Goal: Check status: Check status

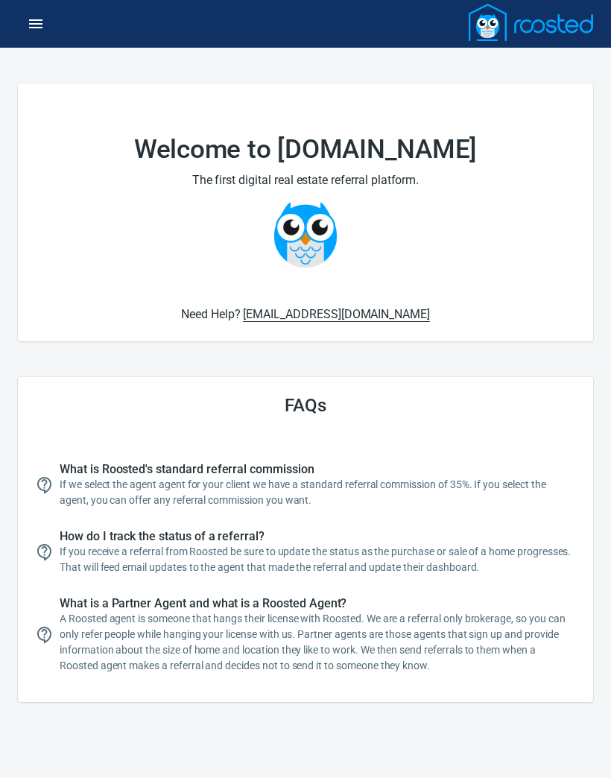
click at [38, 24] on icon "button" at bounding box center [35, 23] width 13 height 9
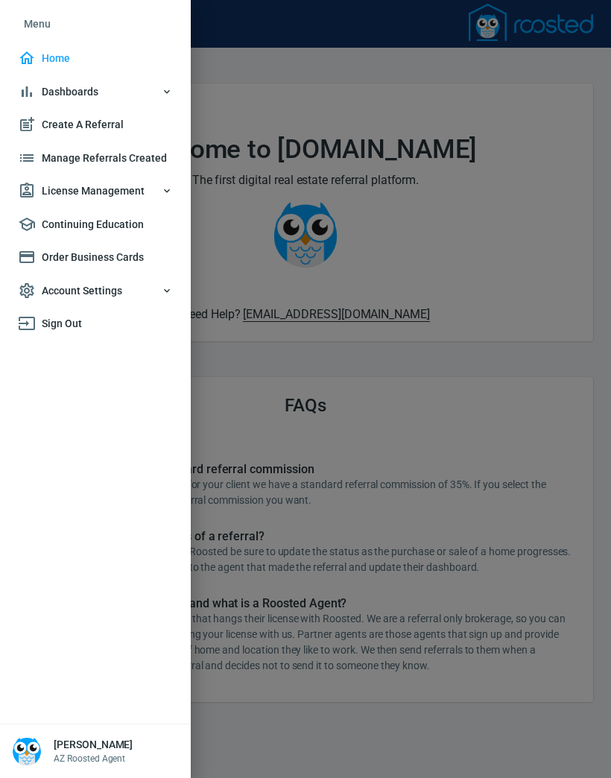
click at [78, 86] on span "Dashboards" at bounding box center [95, 92] width 155 height 19
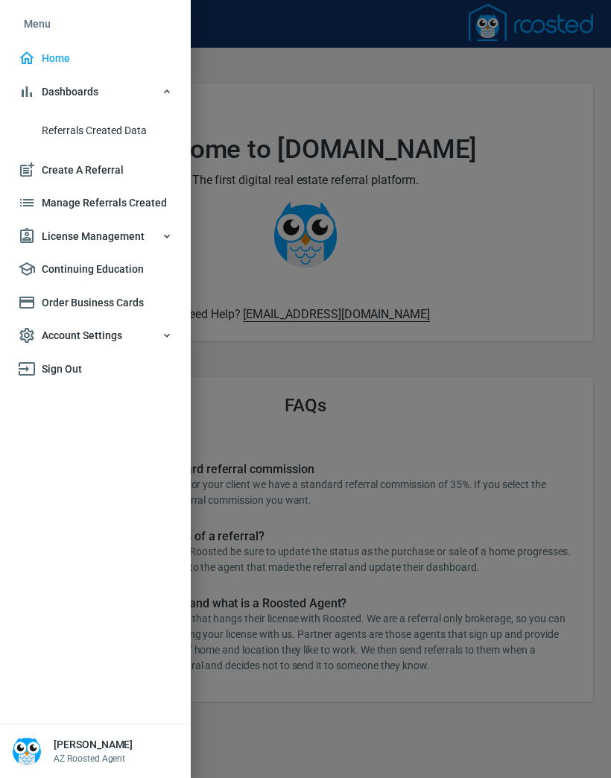
click at [125, 130] on span "Referrals Created Data" at bounding box center [107, 131] width 131 height 19
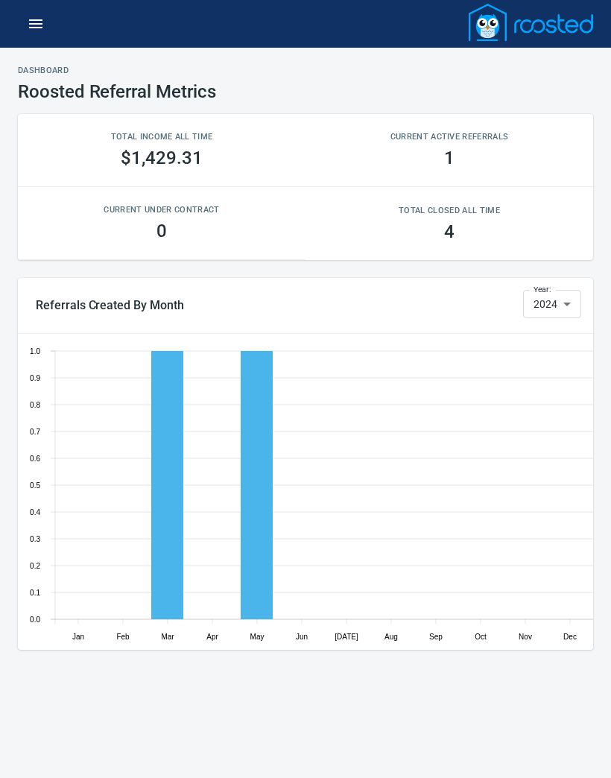
click at [40, 31] on icon "button" at bounding box center [36, 24] width 18 height 18
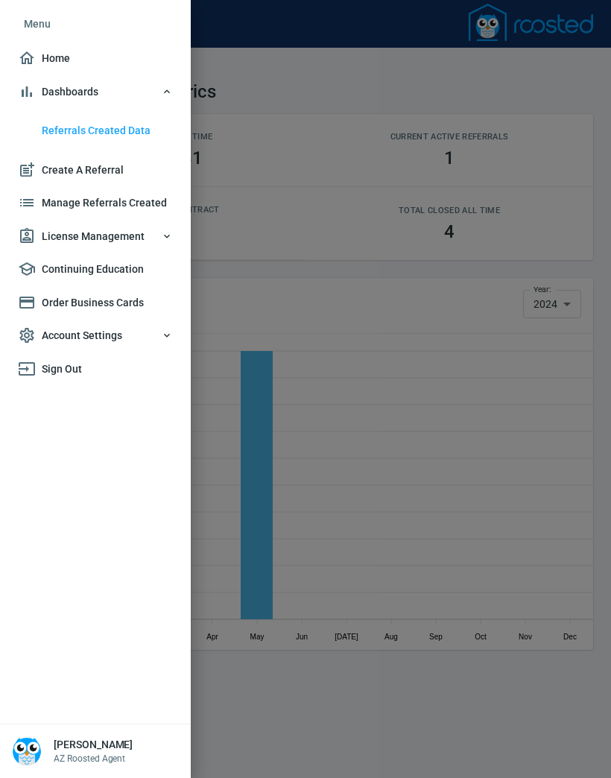
click at [84, 198] on span "Manage Referrals Created" at bounding box center [95, 203] width 155 height 19
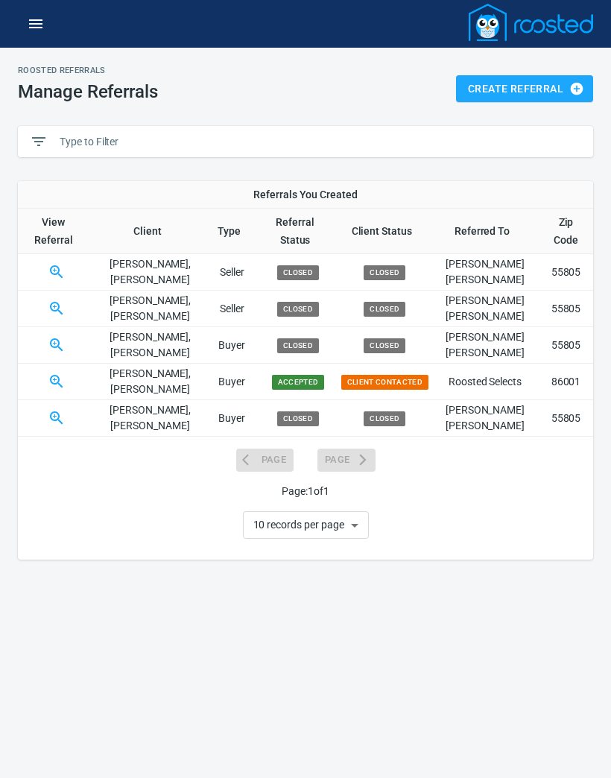
click at [66, 373] on icon "button" at bounding box center [57, 382] width 18 height 18
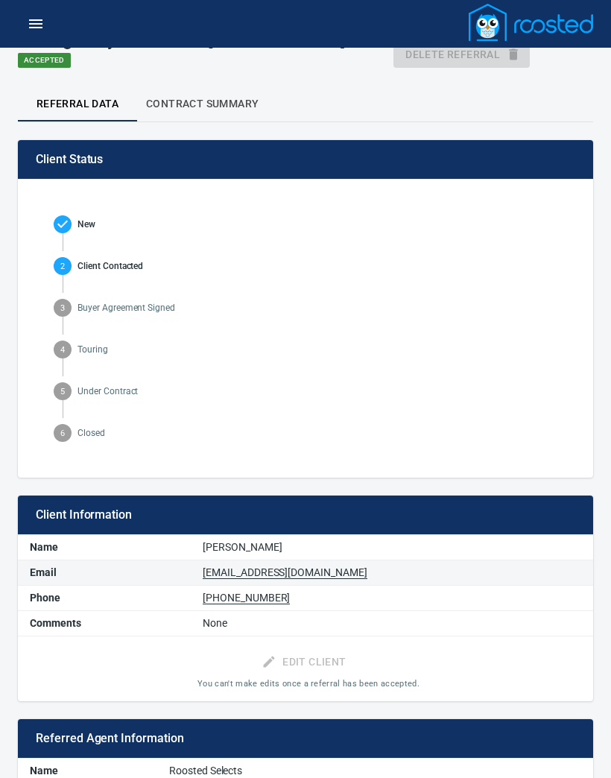
scroll to position [45, 0]
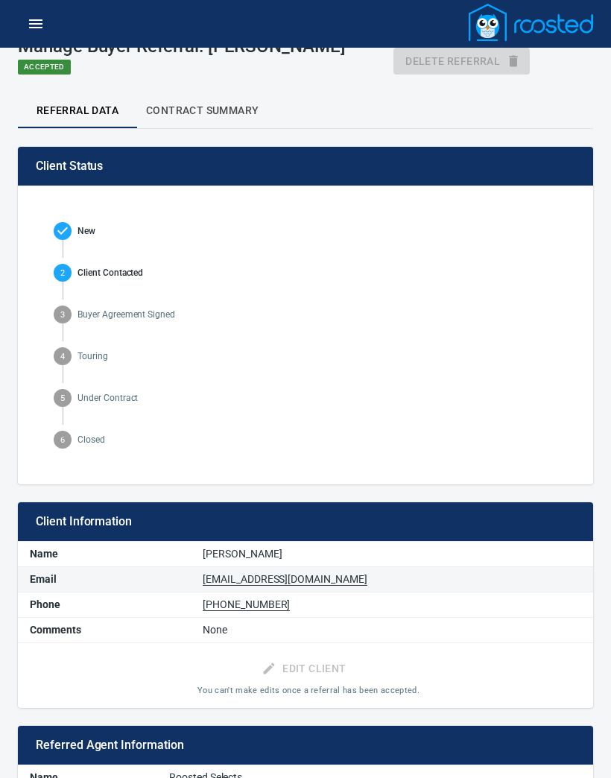
click at [211, 108] on span "Contract Summary" at bounding box center [202, 110] width 113 height 19
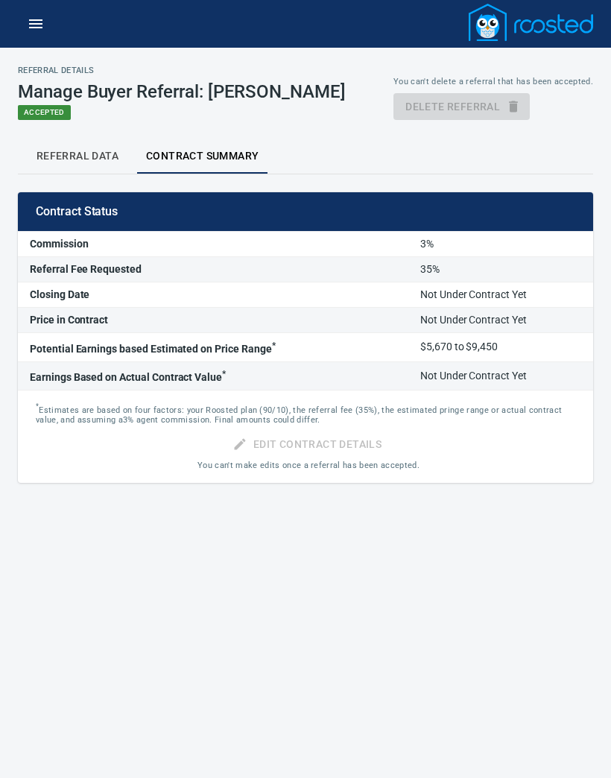
click at [64, 154] on span "Referral Data" at bounding box center [77, 156] width 101 height 19
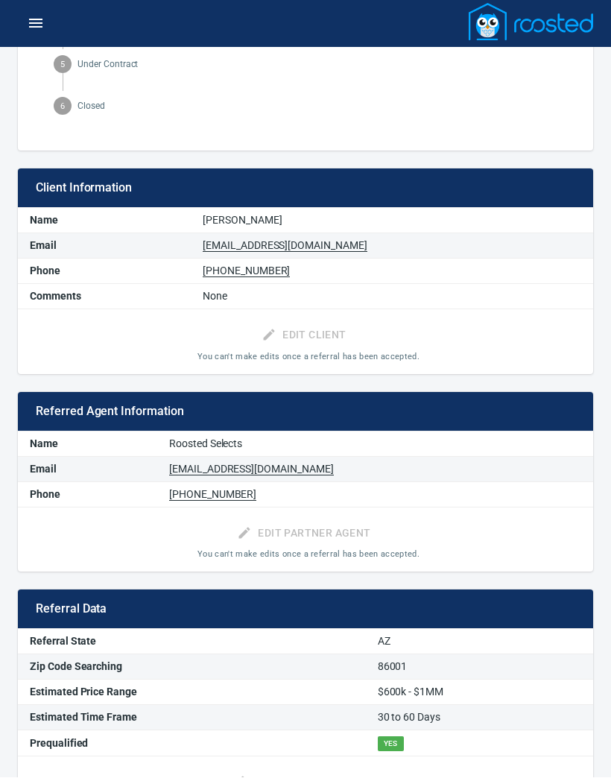
scroll to position [444, 0]
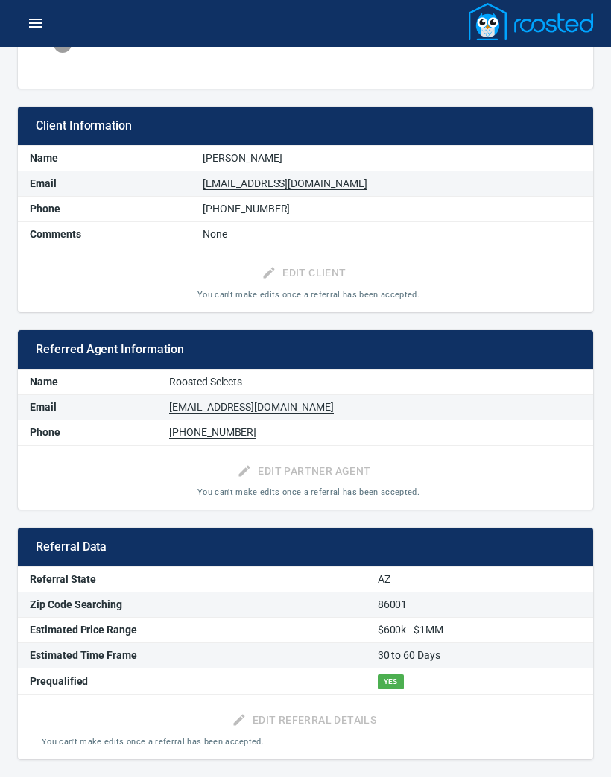
click at [291, 378] on td "Roosted Selects" at bounding box center [375, 382] width 436 height 25
click at [448, 344] on span "Referred Agent Information" at bounding box center [306, 350] width 540 height 15
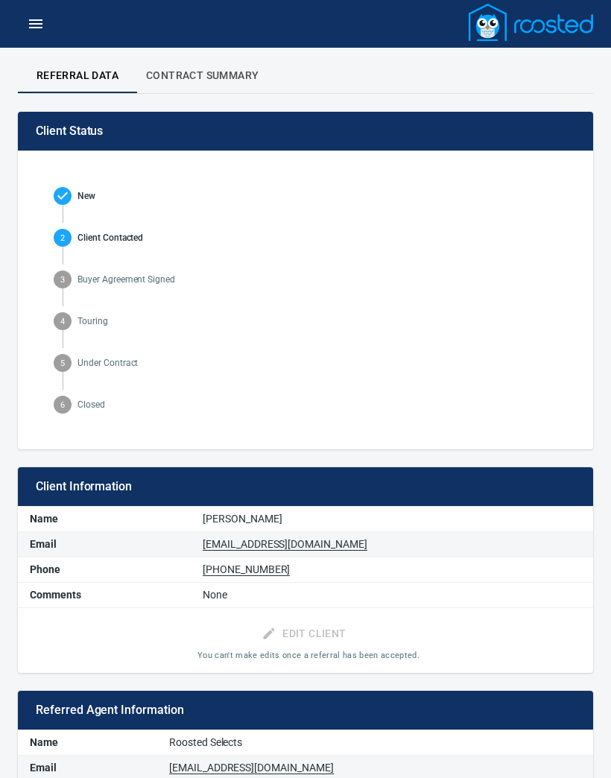
scroll to position [0, 0]
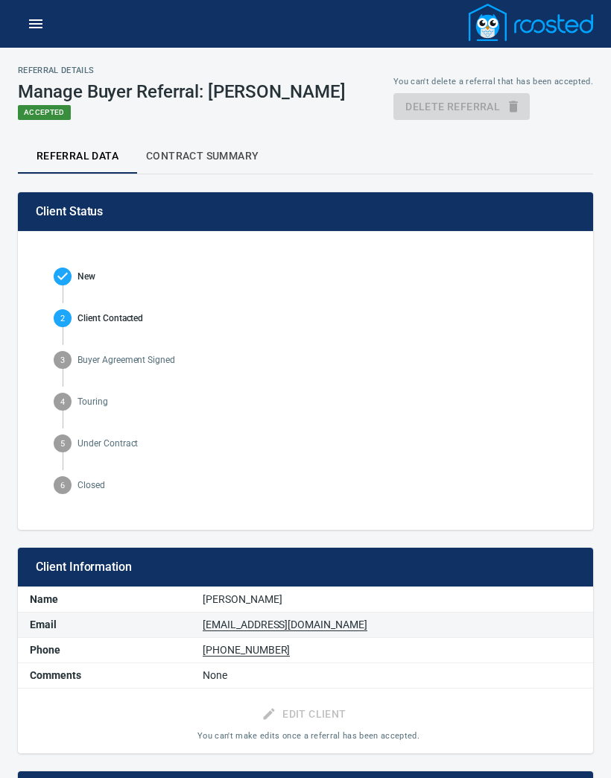
click at [215, 150] on span "Contract Summary" at bounding box center [202, 156] width 113 height 19
